Goal: Find specific page/section

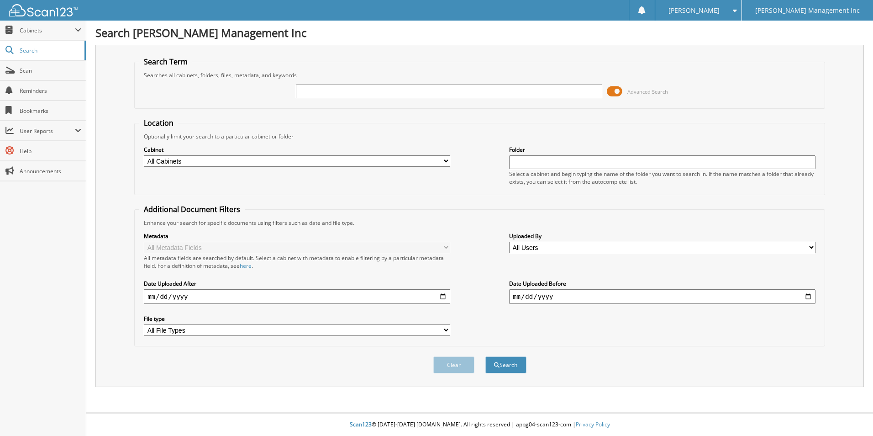
click at [321, 91] on input "text" at bounding box center [449, 91] width 306 height 14
type input "882706"
click at [485, 356] on button "Search" at bounding box center [505, 364] width 41 height 17
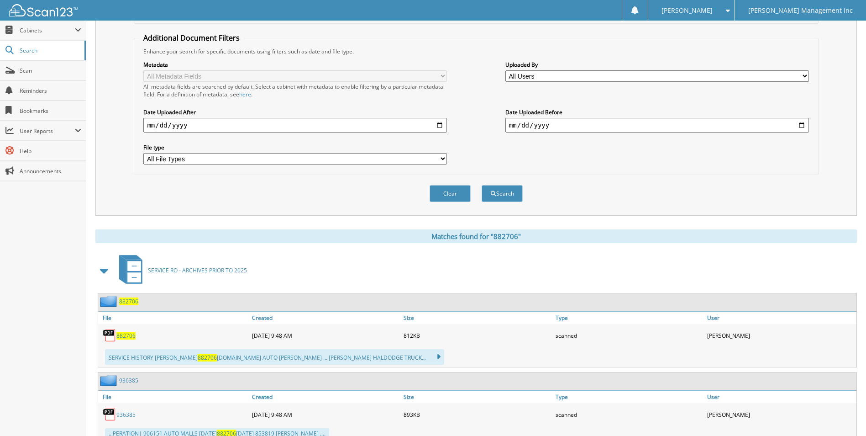
scroll to position [228, 0]
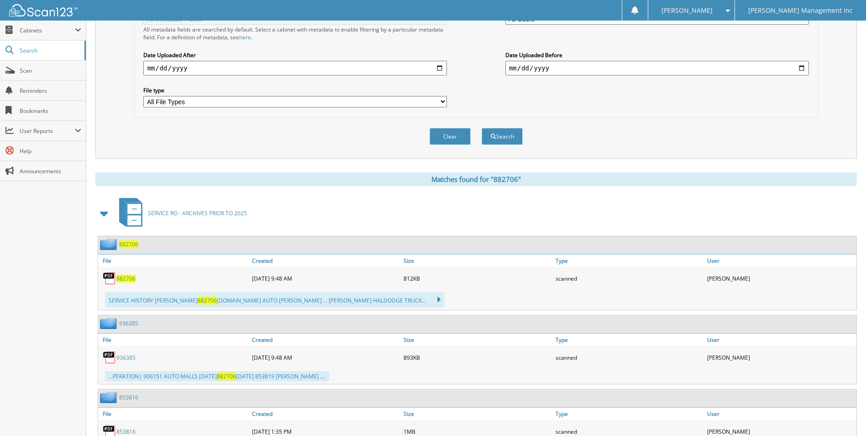
click at [117, 278] on span "882706" at bounding box center [125, 278] width 19 height 8
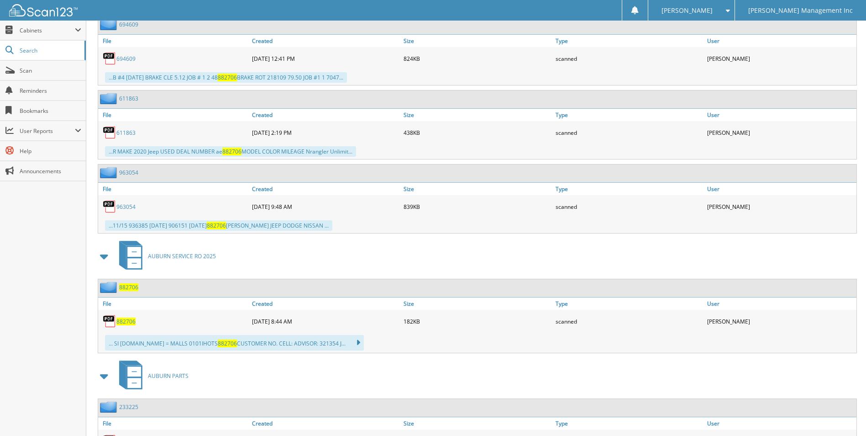
scroll to position [685, 0]
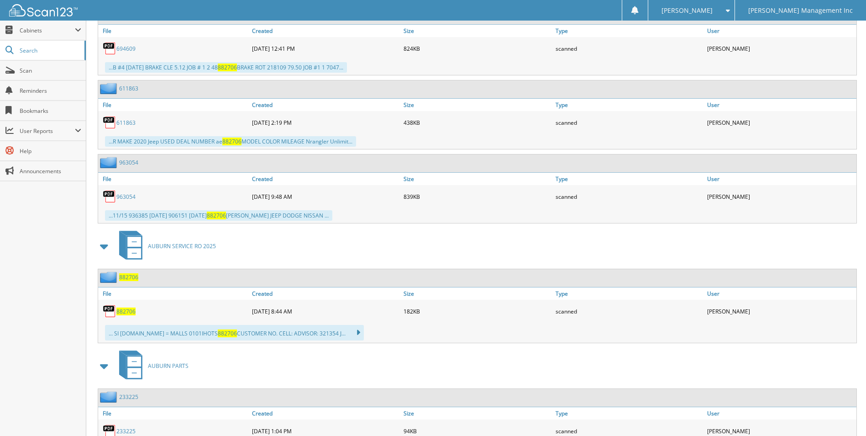
click at [124, 312] on span "882706" at bounding box center [125, 311] width 19 height 8
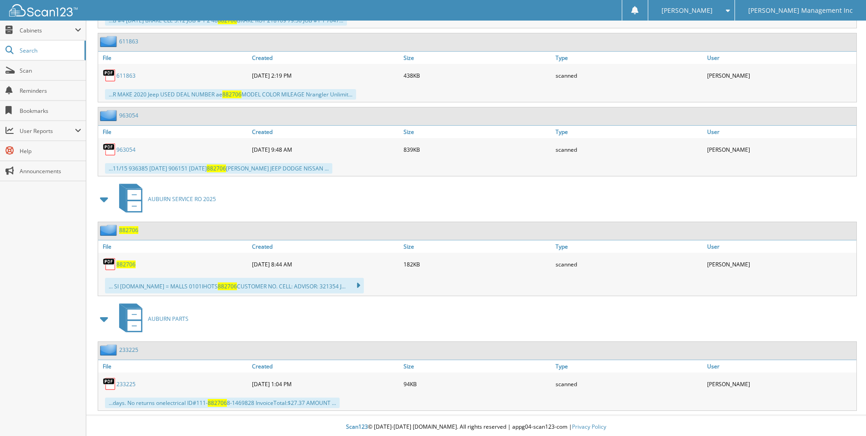
scroll to position [735, 0]
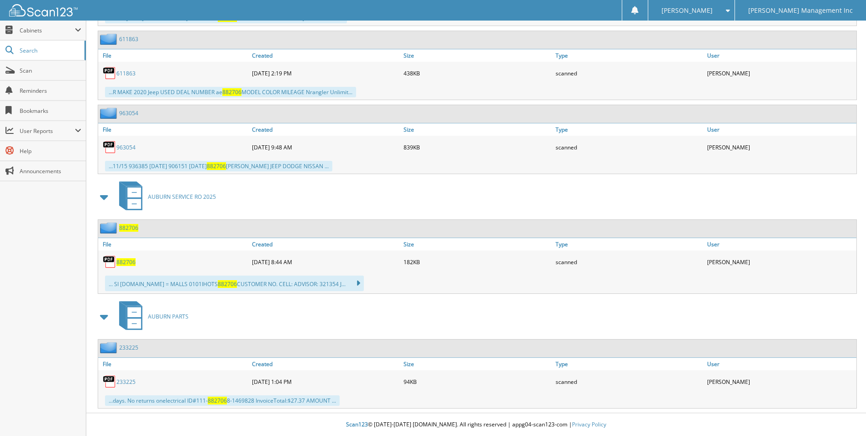
click at [129, 228] on span "882706" at bounding box center [128, 228] width 19 height 8
